Goal: Find contact information: Find contact information

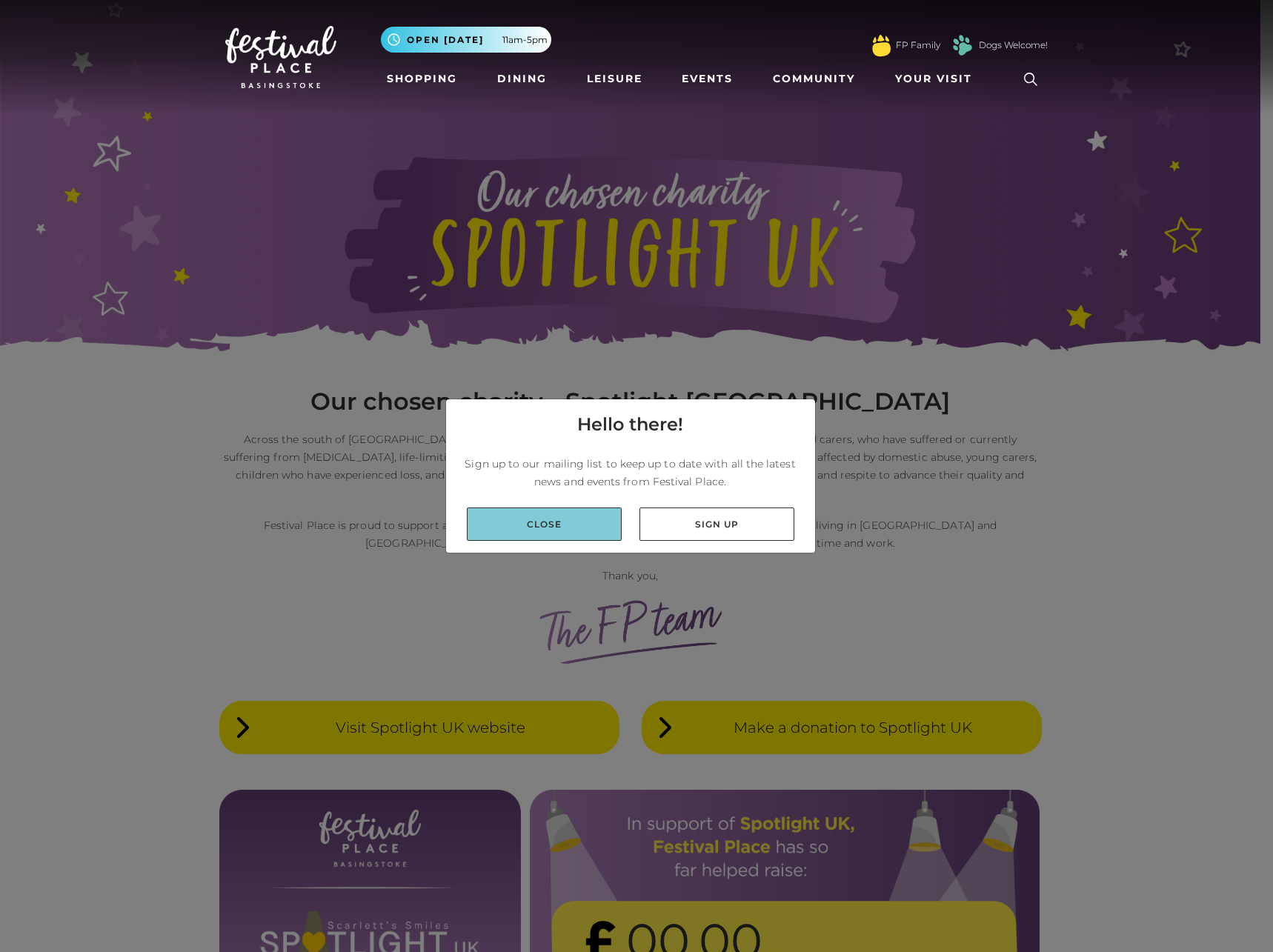
click at [560, 532] on link "Close" at bounding box center [544, 524] width 155 height 33
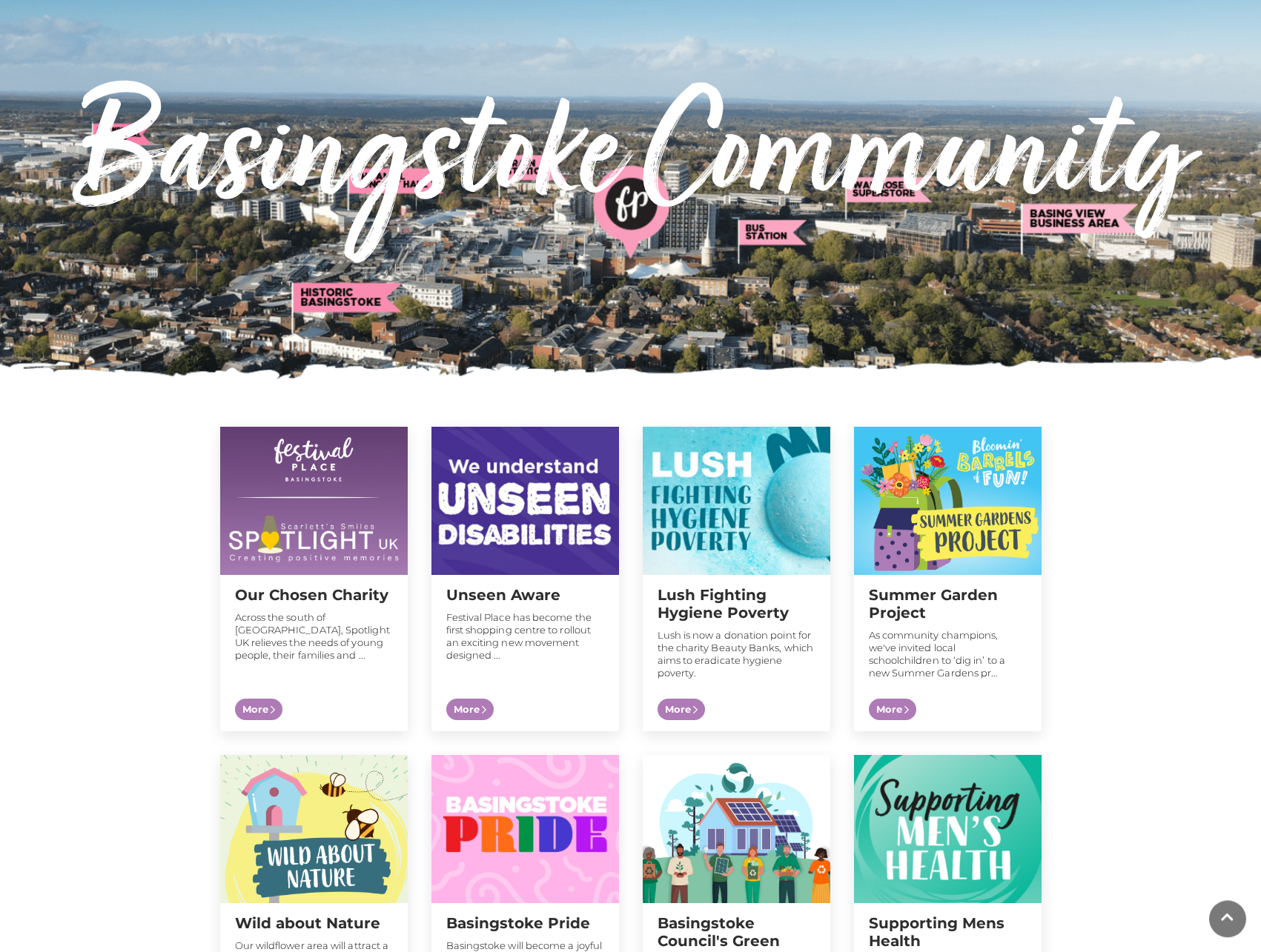
scroll to position [227, 0]
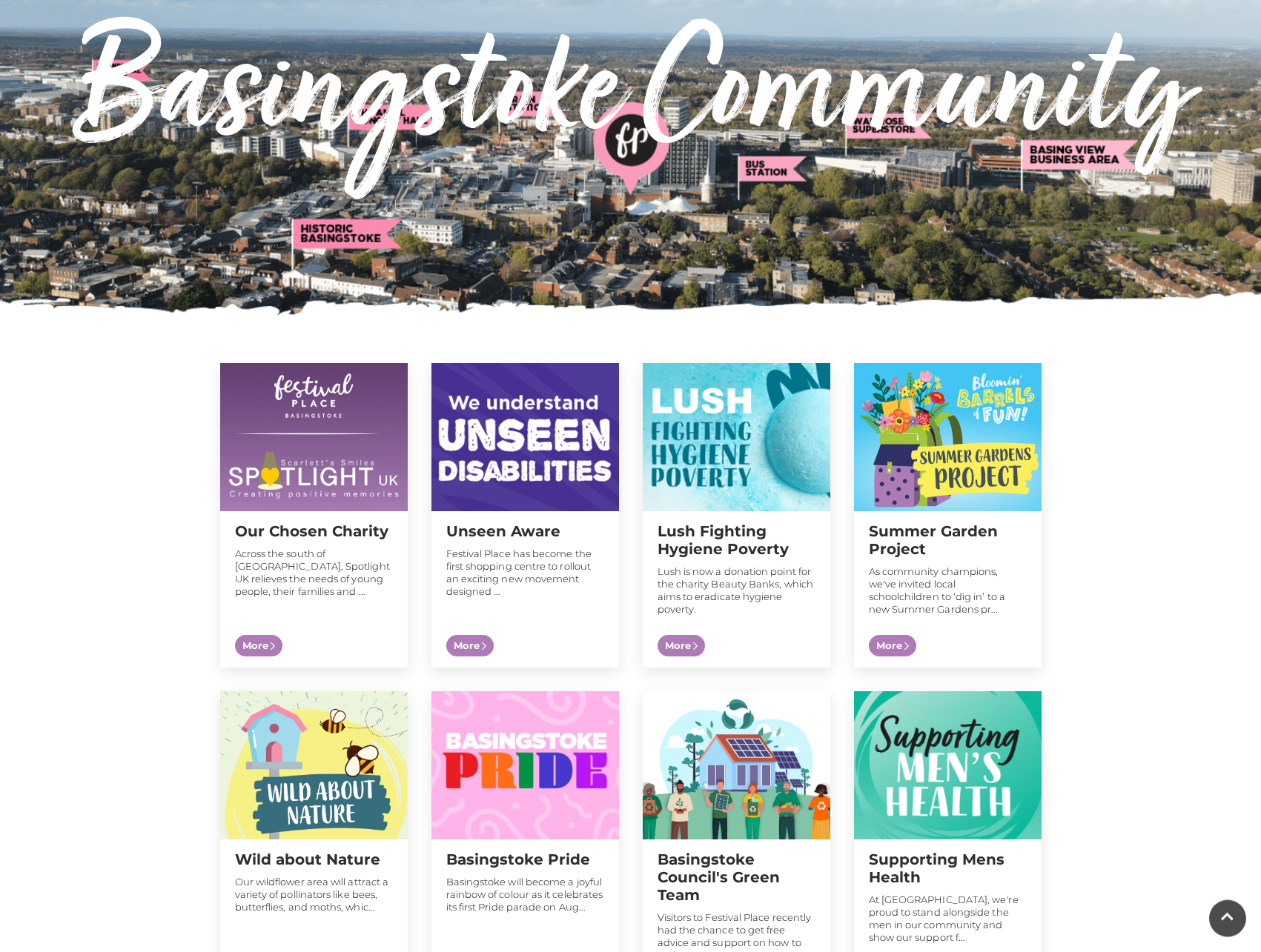
scroll to position [134, 0]
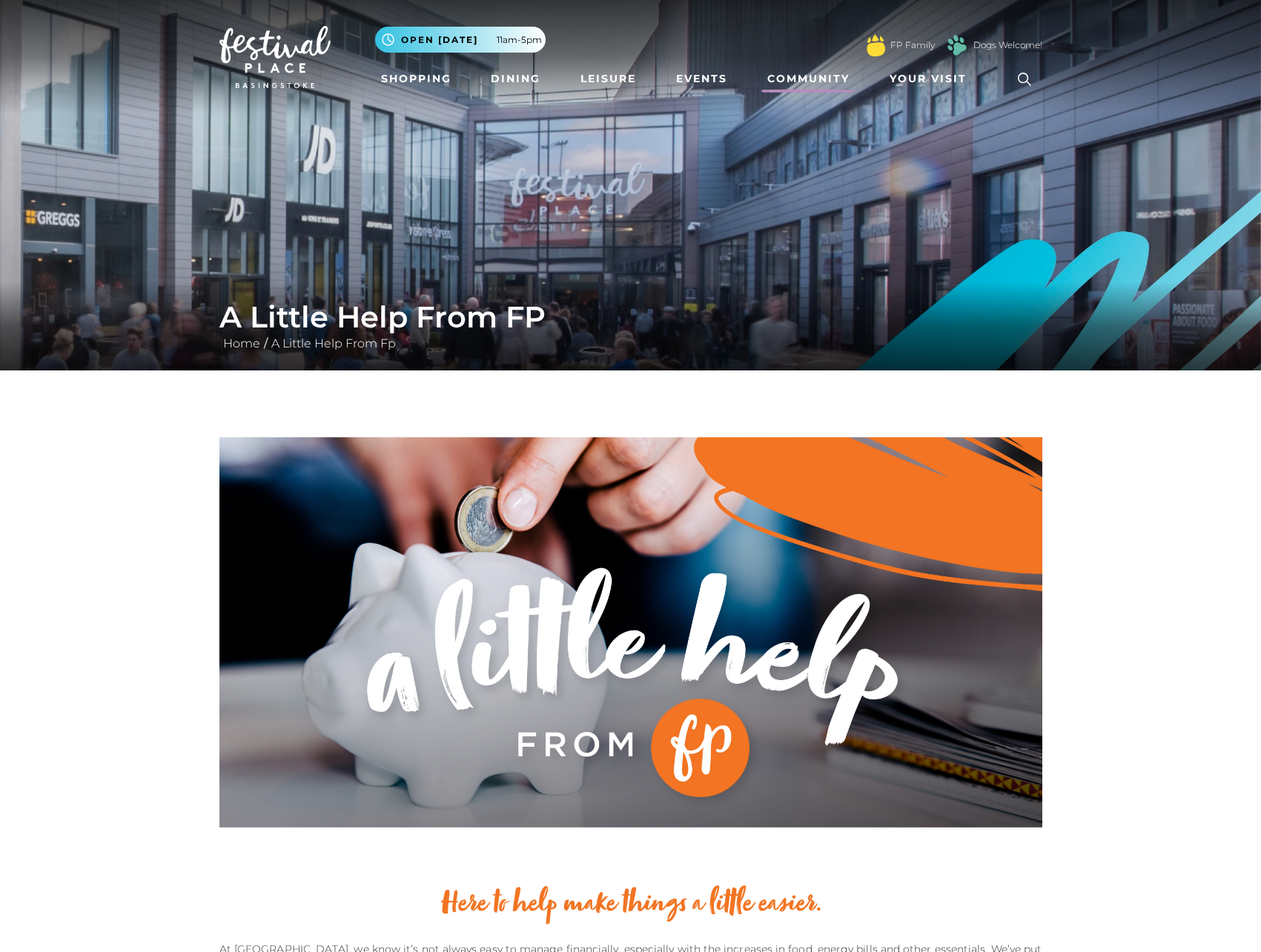
click at [791, 76] on link "Community" at bounding box center [809, 79] width 94 height 27
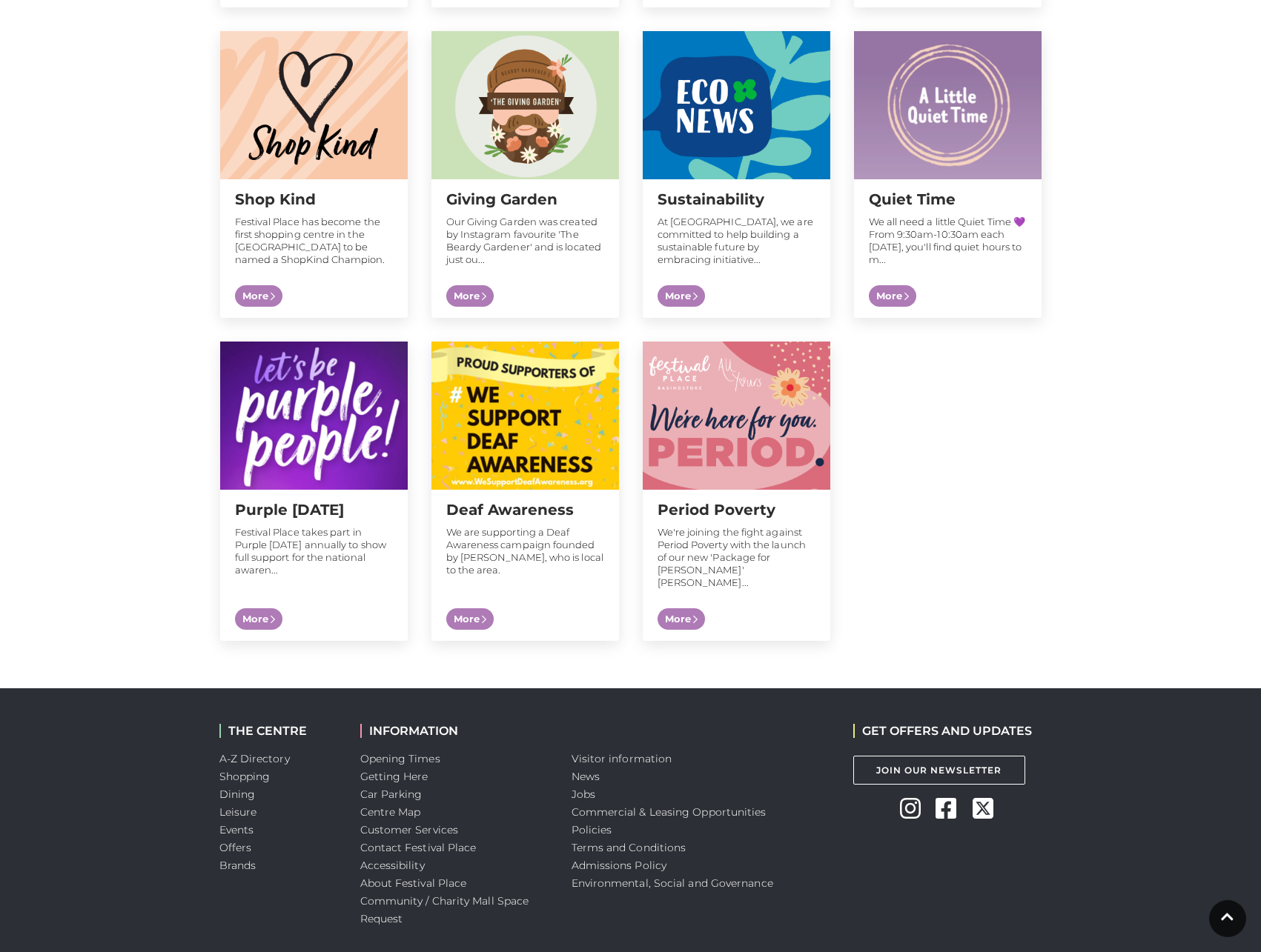
scroll to position [1268, 0]
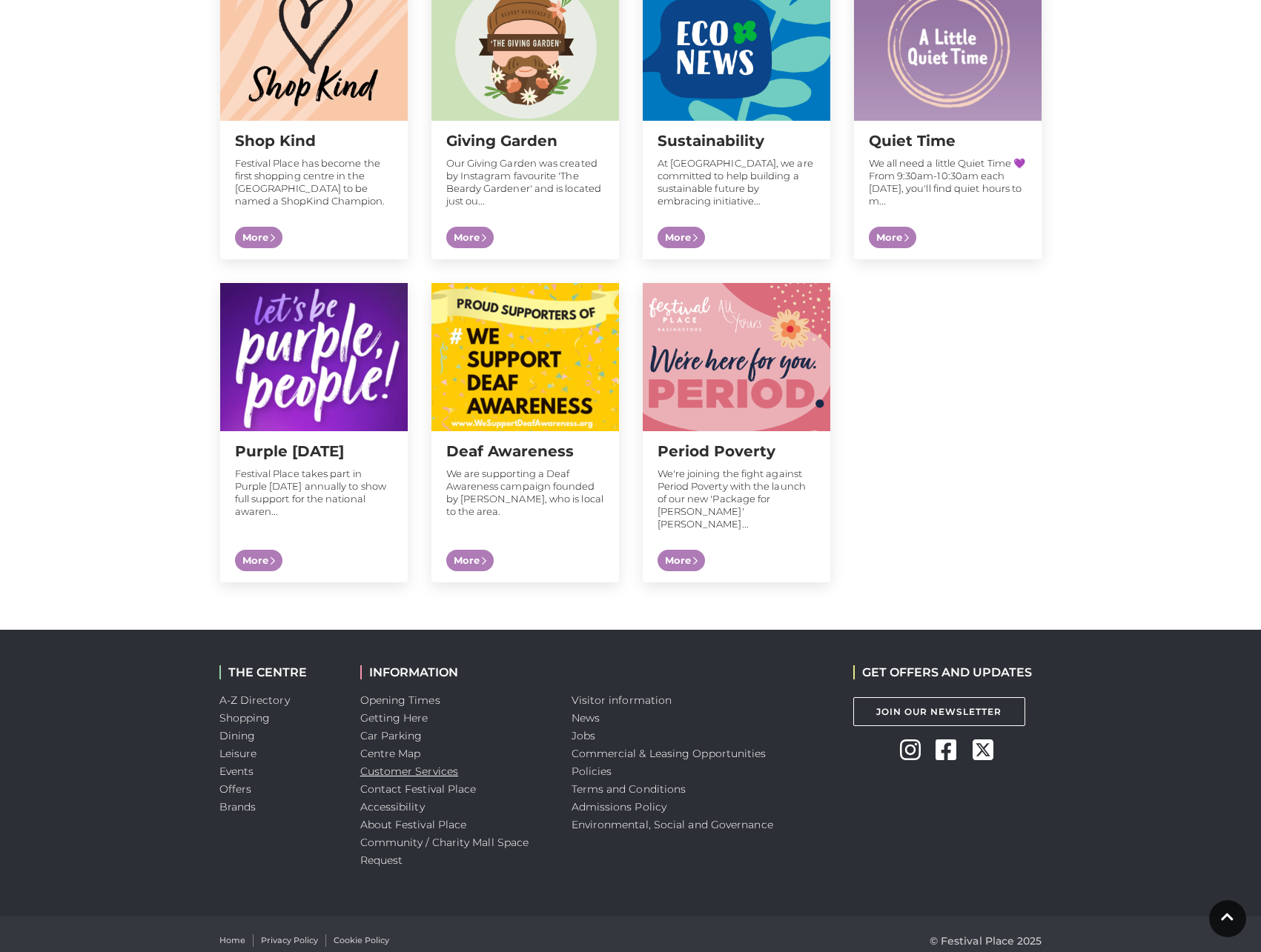
click at [362, 765] on link "Customer Services" at bounding box center [409, 772] width 99 height 14
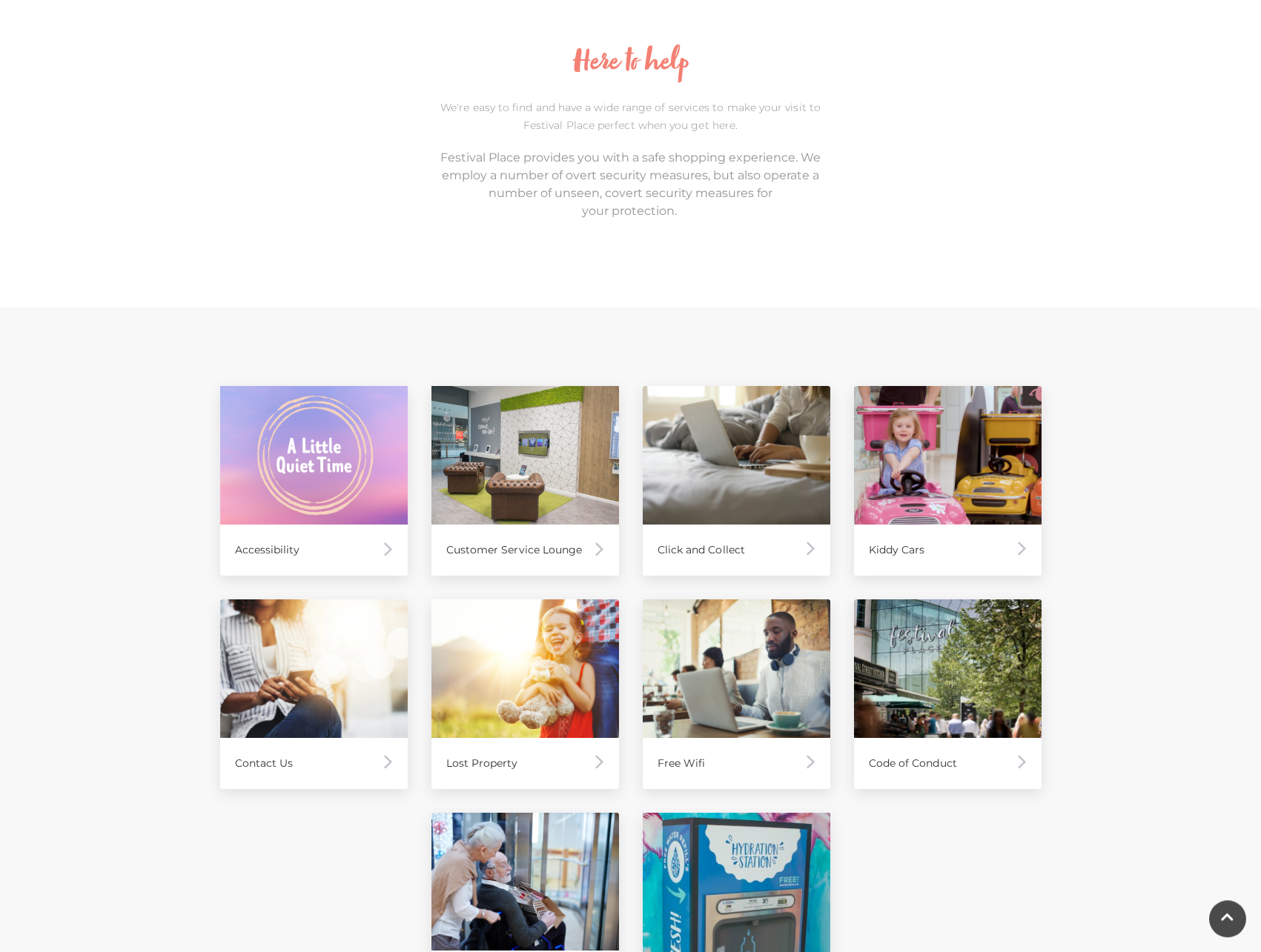
scroll to position [604, 0]
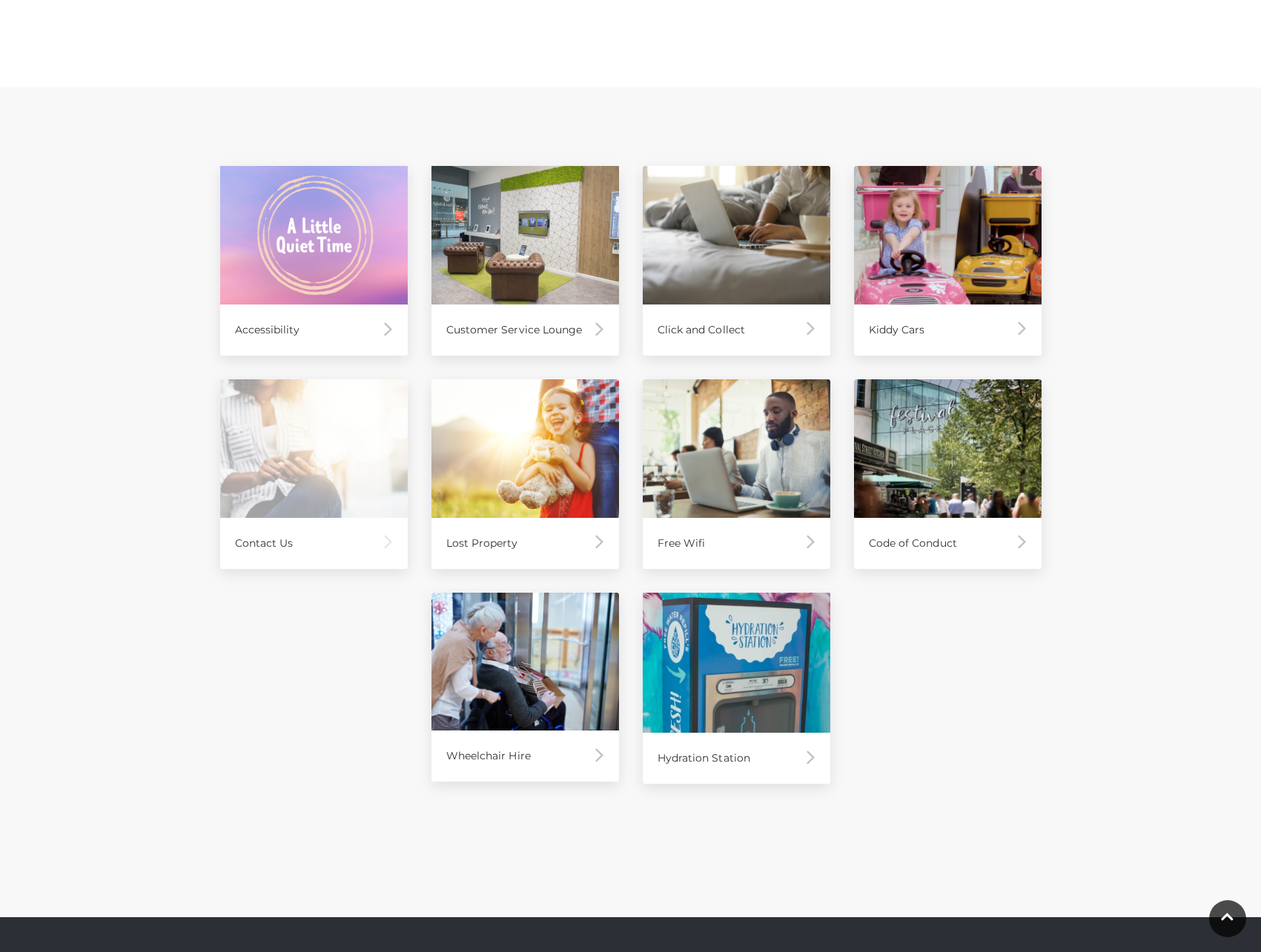
click at [300, 548] on div "Contact Us" at bounding box center [313, 543] width 187 height 52
